Goal: Use online tool/utility: Use online tool/utility

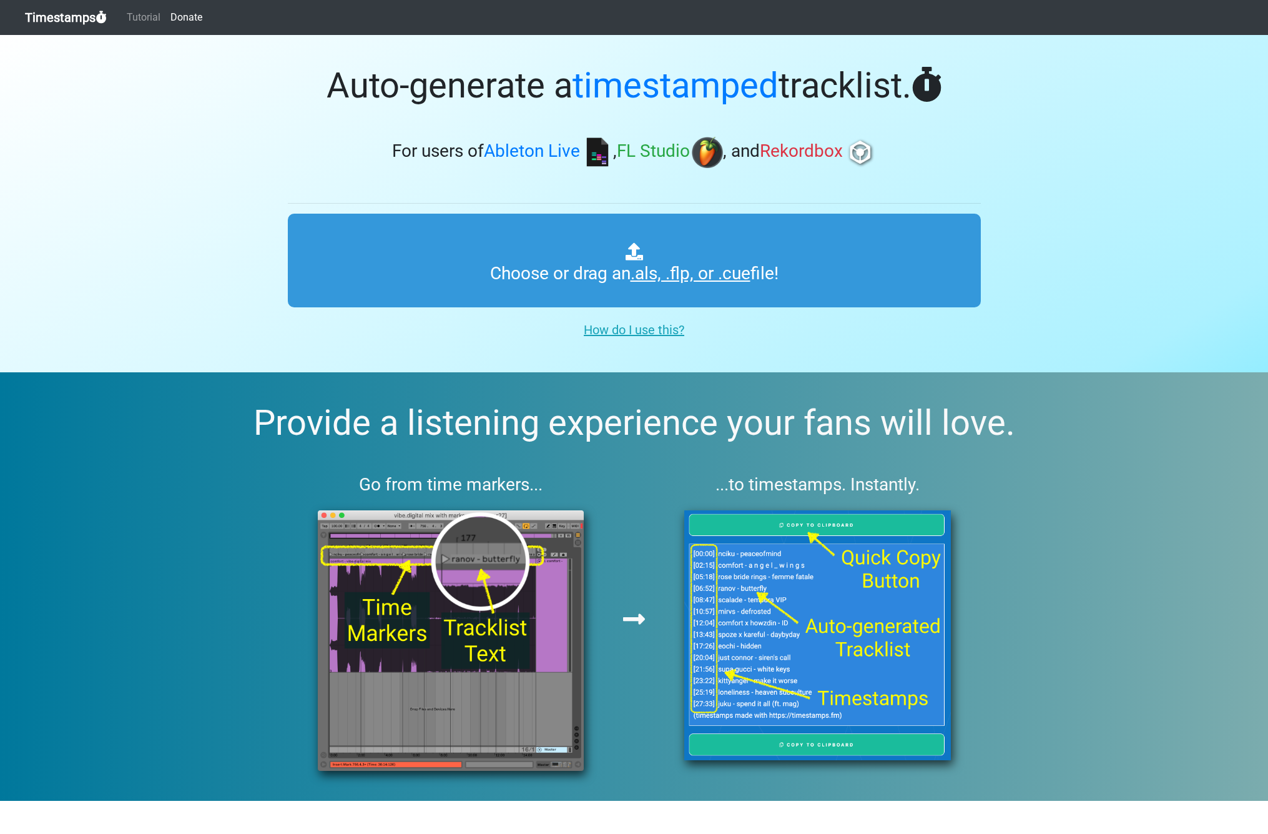
type input "C:\fakepath\Spinnin’ Sessions 640 ts.als"
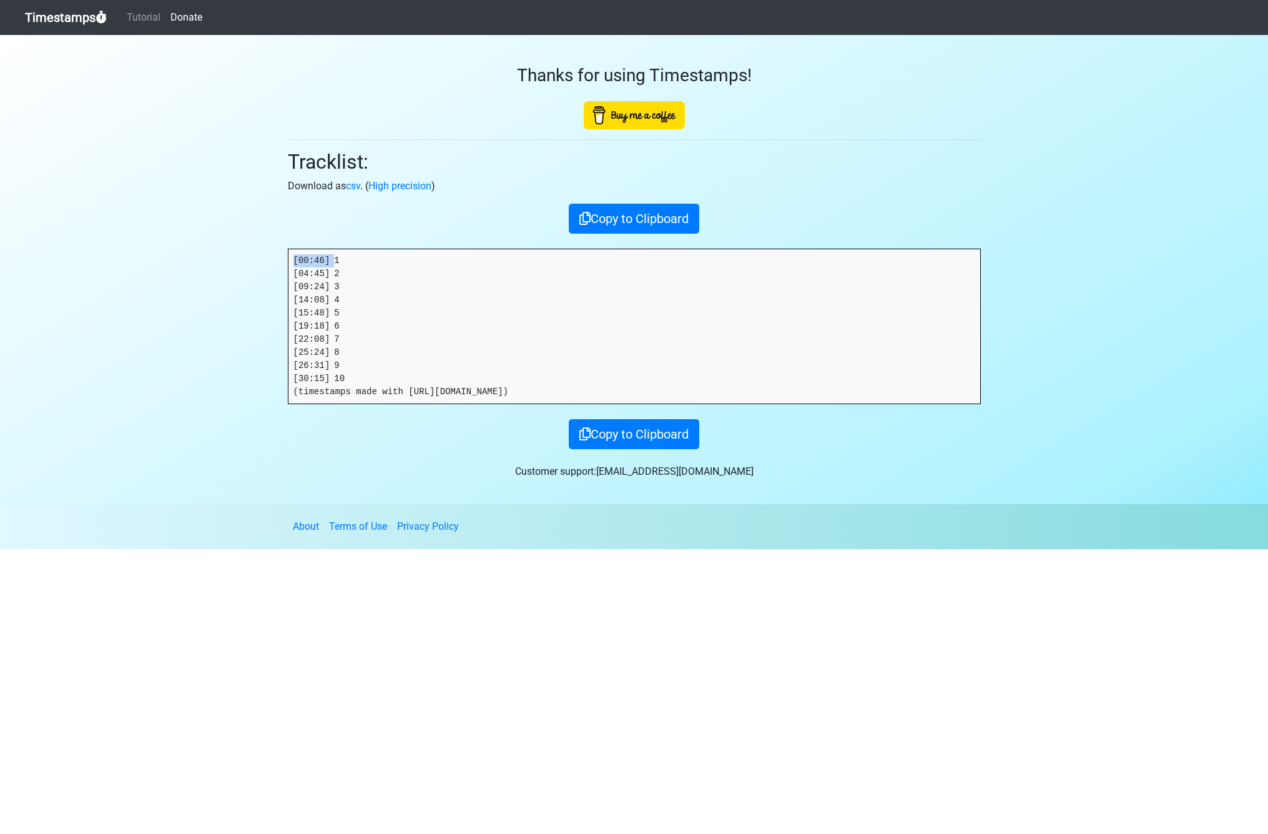
click at [223, 263] on section "Thanks for using Timestamps! Tracklist: Download as csv . ( High precision ) Co…" at bounding box center [634, 269] width 1268 height 469
drag, startPoint x: 273, startPoint y: 273, endPoint x: 239, endPoint y: 273, distance: 34.3
click at [240, 273] on section "Thanks for using Timestamps! Tracklist: Download as csv . ( High precision ) Co…" at bounding box center [634, 269] width 1268 height 469
drag, startPoint x: 336, startPoint y: 286, endPoint x: 232, endPoint y: 287, distance: 103.7
click at [235, 287] on section "Thanks for using Timestamps! Tracklist: Download as csv . ( High precision ) Co…" at bounding box center [634, 269] width 1268 height 469
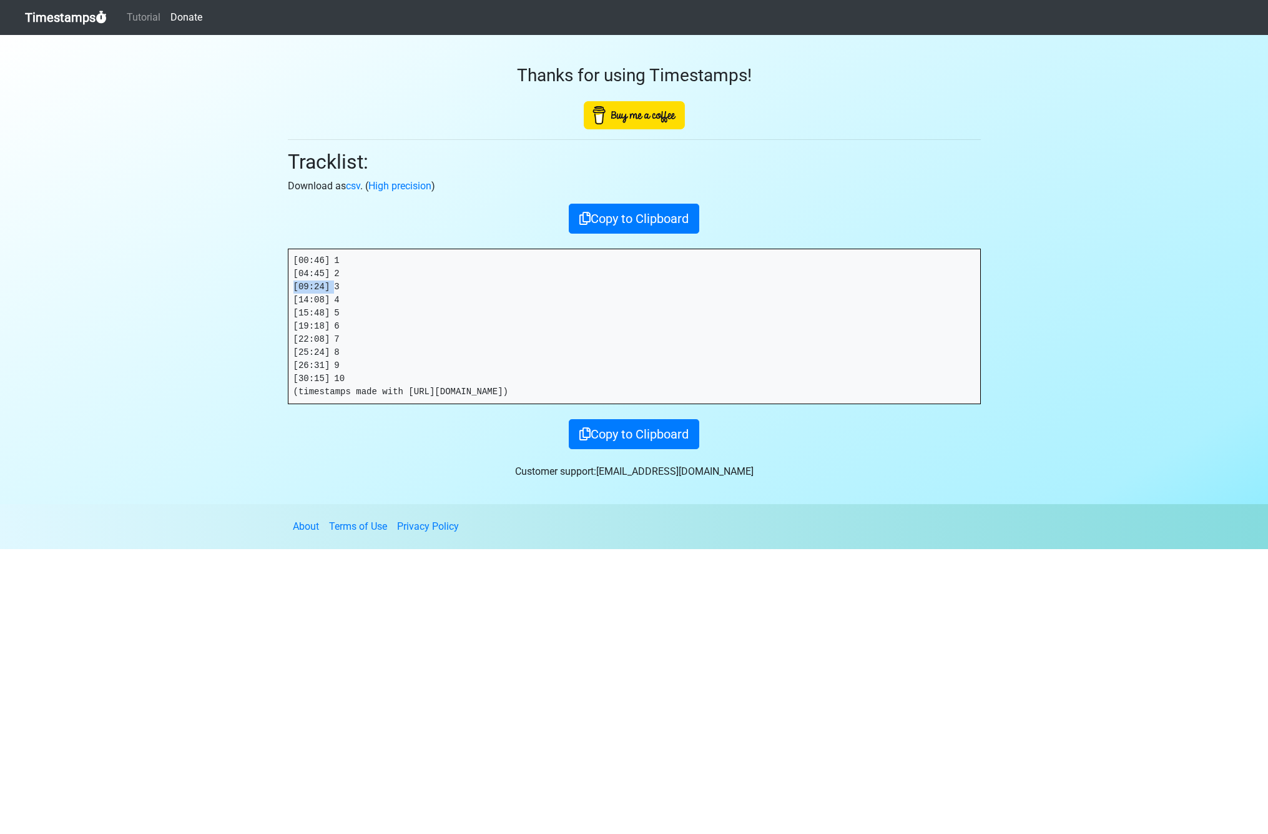
copy pre "[09:24]"
click at [221, 297] on section "Thanks for using Timestamps! Tracklist: Download as csv . ( High precision ) Co…" at bounding box center [634, 269] width 1268 height 469
copy pre "[14:08]"
drag, startPoint x: 335, startPoint y: 313, endPoint x: 195, endPoint y: 310, distance: 140.5
click at [245, 309] on section "Thanks for using Timestamps! Tracklist: Download as csv . ( High precision ) Co…" at bounding box center [634, 269] width 1268 height 469
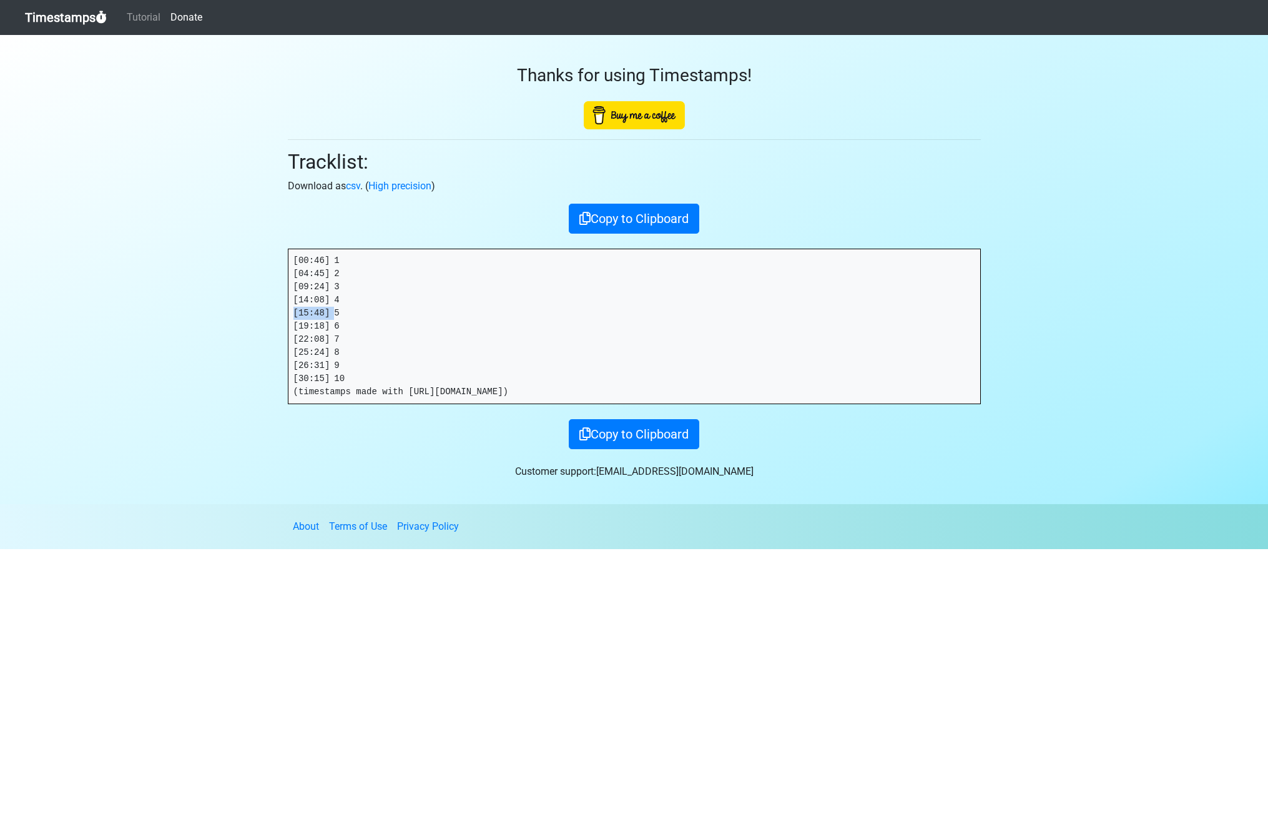
copy pre "[15:48]"
drag, startPoint x: 335, startPoint y: 327, endPoint x: 229, endPoint y: 323, distance: 106.2
click at [235, 322] on section "Thanks for using Timestamps! Tracklist: Download as csv . ( High precision ) Co…" at bounding box center [634, 269] width 1268 height 469
copy pre "[19:18]"
drag, startPoint x: 335, startPoint y: 340, endPoint x: 207, endPoint y: 333, distance: 128.2
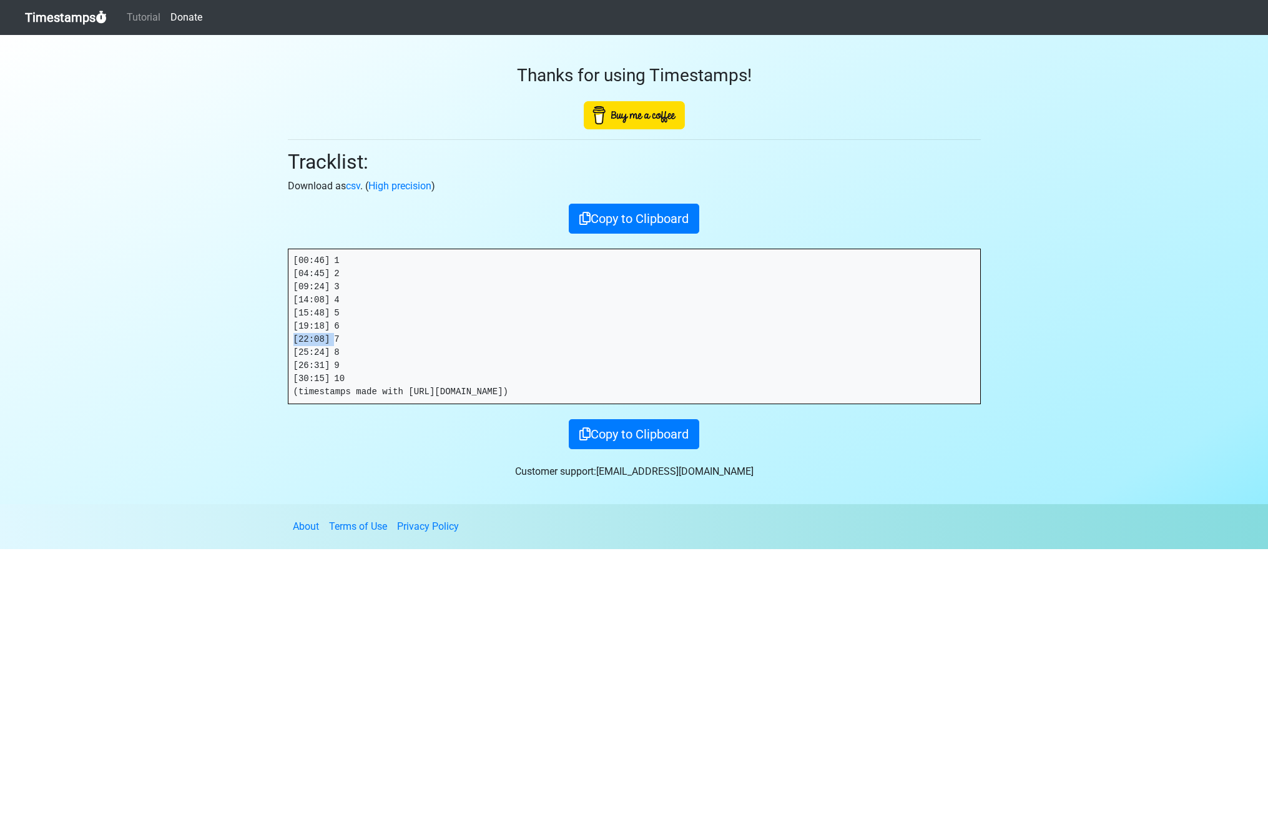
click at [207, 333] on section "Thanks for using Timestamps! Tracklist: Download as csv . ( High precision ) Co…" at bounding box center [634, 269] width 1268 height 469
copy pre "[22:08]"
drag, startPoint x: 308, startPoint y: 350, endPoint x: 238, endPoint y: 350, distance: 69.9
click at [238, 350] on section "Thanks for using Timestamps! Tracklist: Download as csv . ( High precision ) Co…" at bounding box center [634, 269] width 1268 height 469
copy pre "[25:24]"
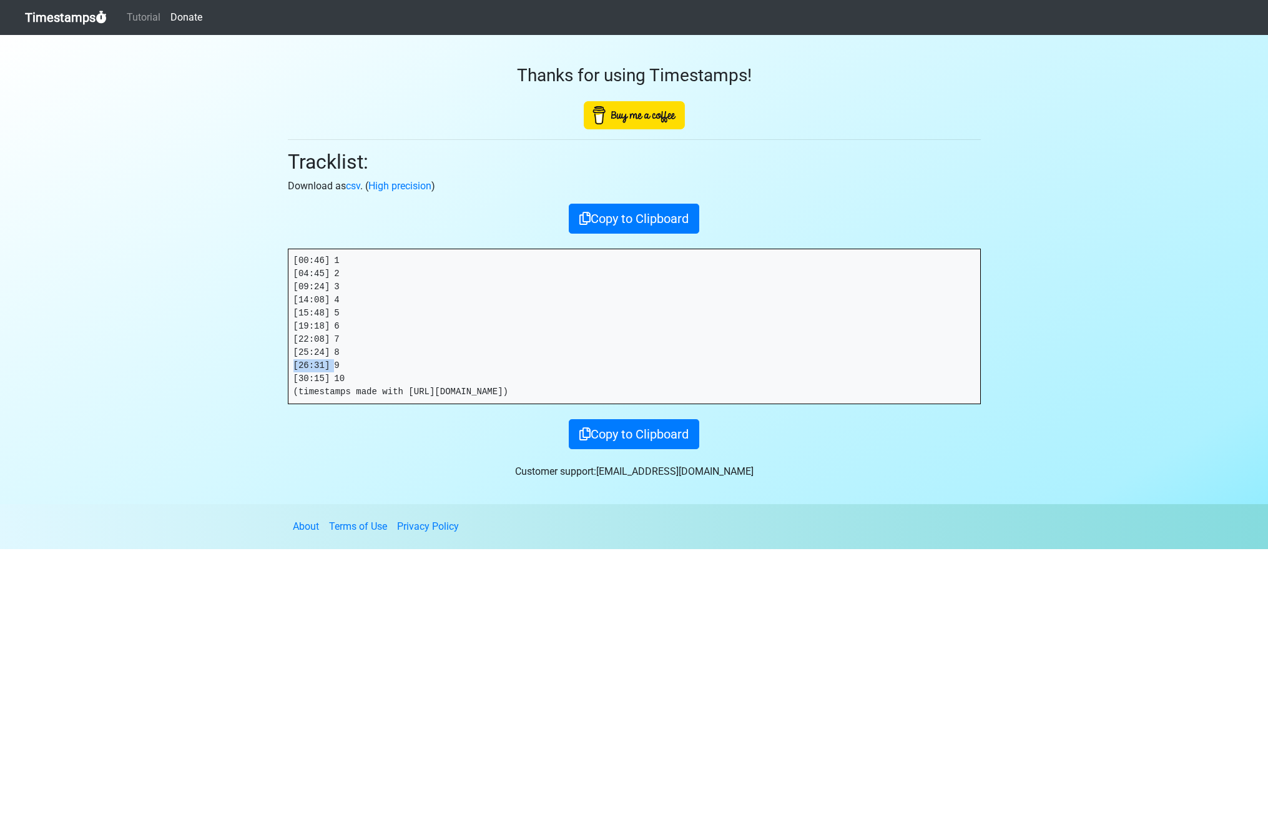
drag, startPoint x: 335, startPoint y: 366, endPoint x: 214, endPoint y: 365, distance: 121.8
click at [214, 364] on section "Thanks for using Timestamps! Tracklist: Download as csv . ( High precision ) Co…" at bounding box center [634, 269] width 1268 height 469
copy pre "[26:31]"
drag, startPoint x: 337, startPoint y: 380, endPoint x: 180, endPoint y: 377, distance: 156.8
click at [182, 377] on section "Thanks for using Timestamps! Tracklist: Download as csv . ( High precision ) Co…" at bounding box center [634, 269] width 1268 height 469
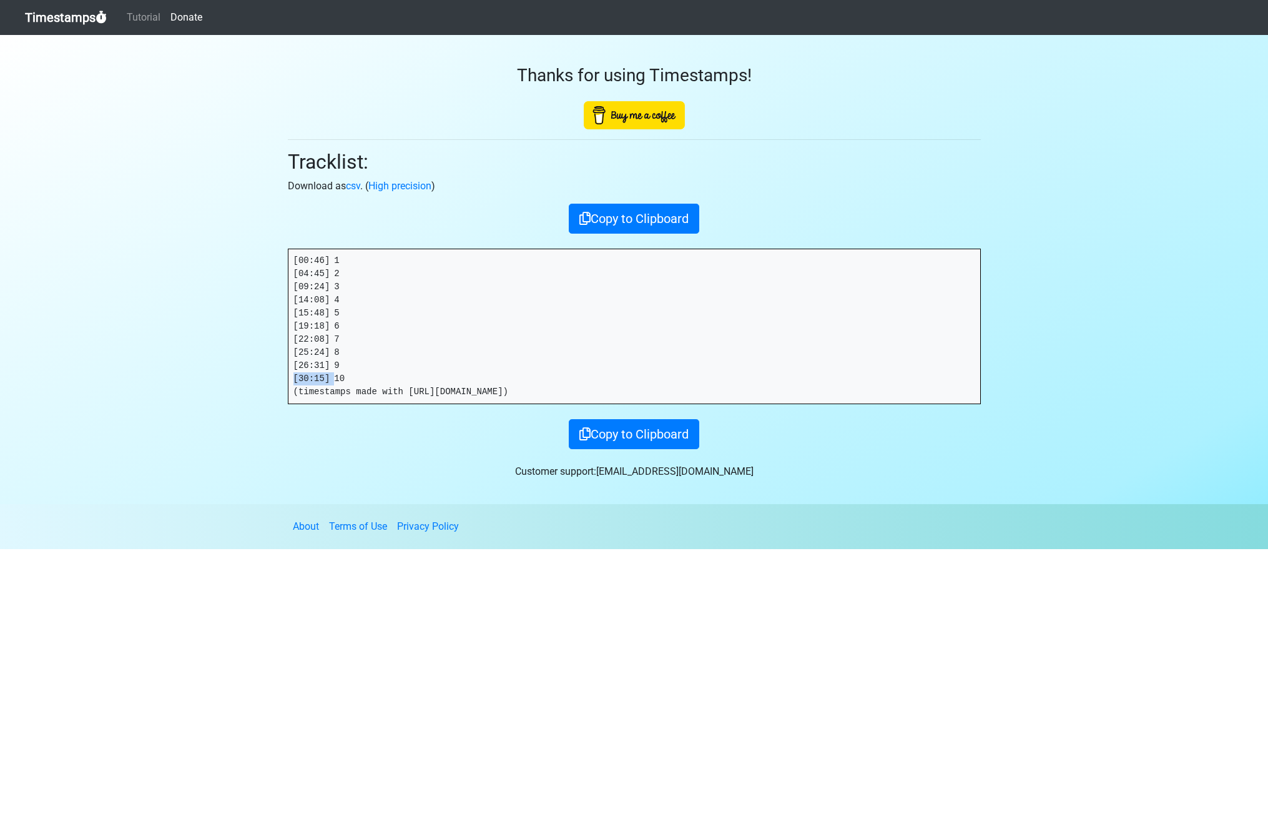
copy pre "[30:15]"
click at [496, 194] on div "Thanks for using Timestamps! Tracklist: Download as csv . ( High precision ) Co…" at bounding box center [634, 242] width 712 height 414
